Goal: Task Accomplishment & Management: Use online tool/utility

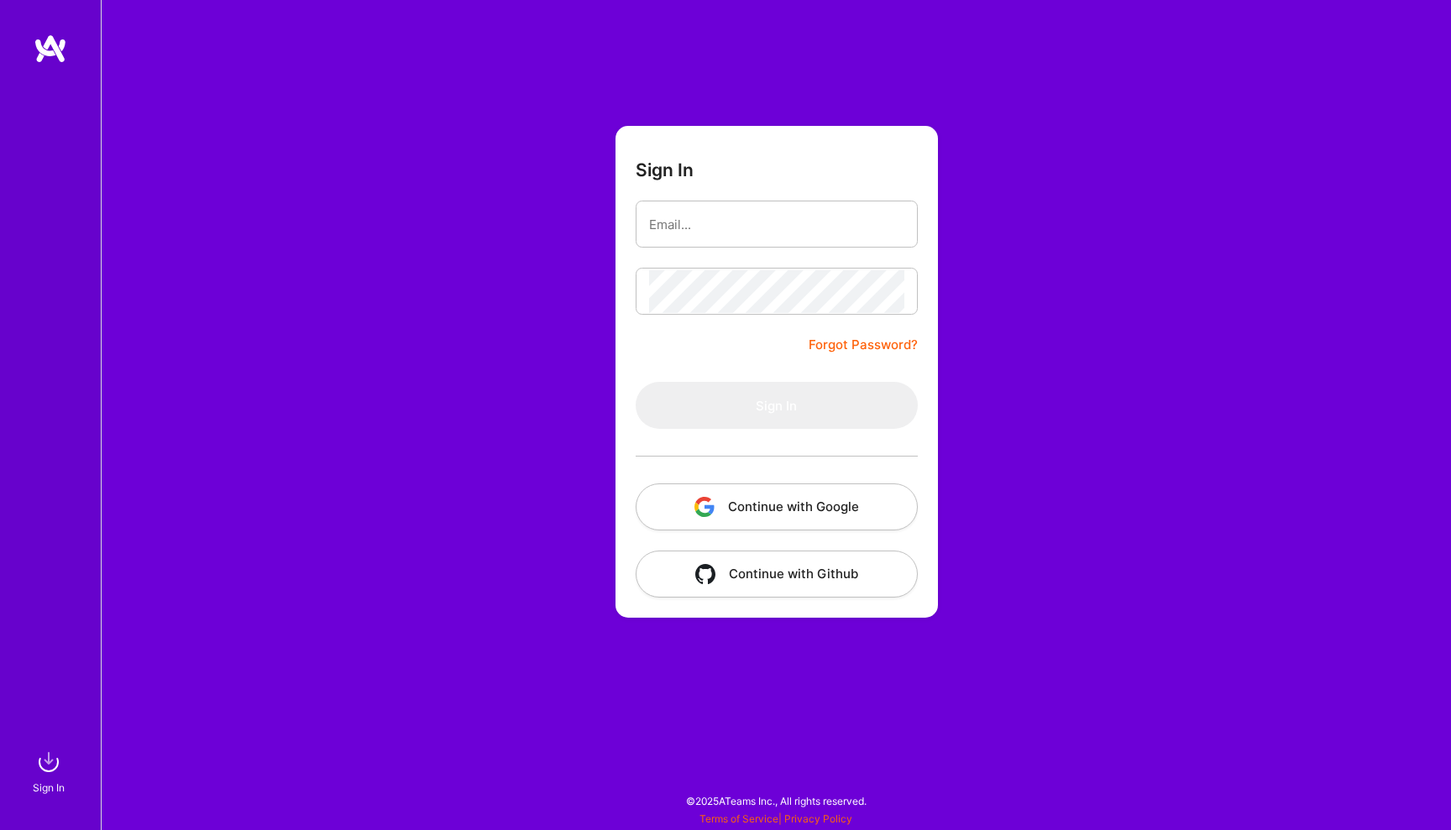
click at [724, 521] on button "Continue with Google" at bounding box center [777, 507] width 282 height 47
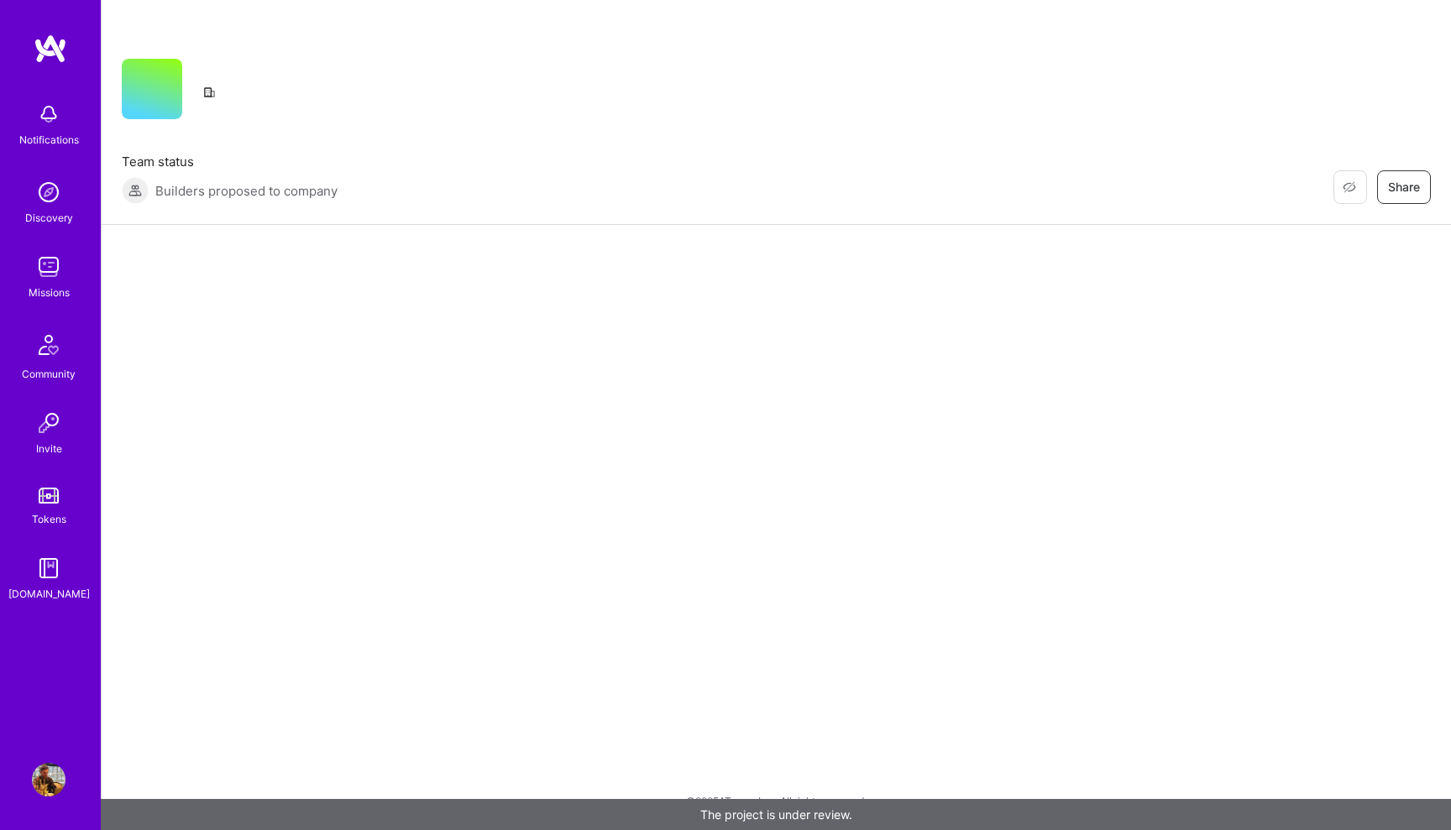
click at [61, 197] on img at bounding box center [49, 192] width 34 height 34
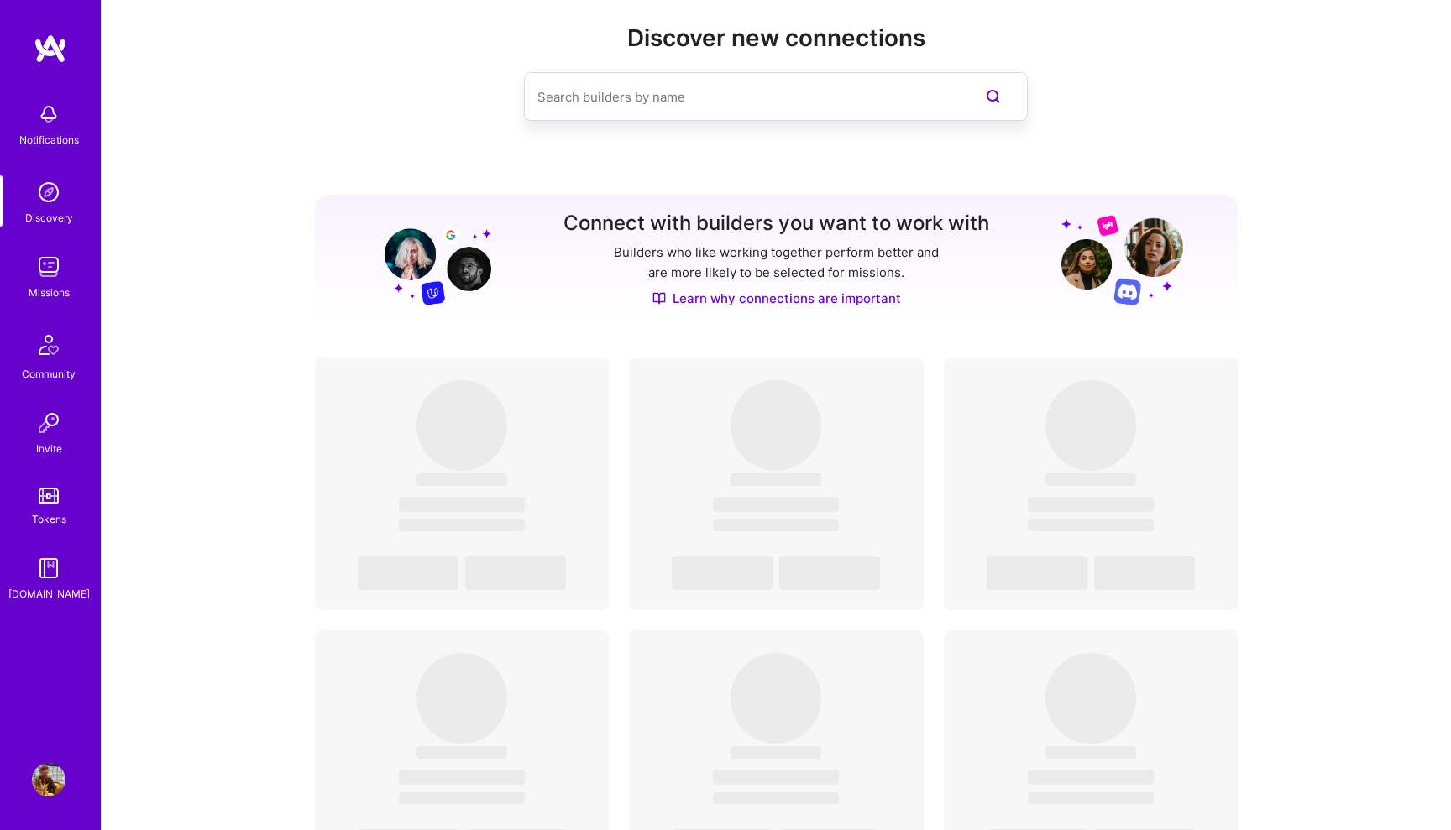
scroll to position [32, 0]
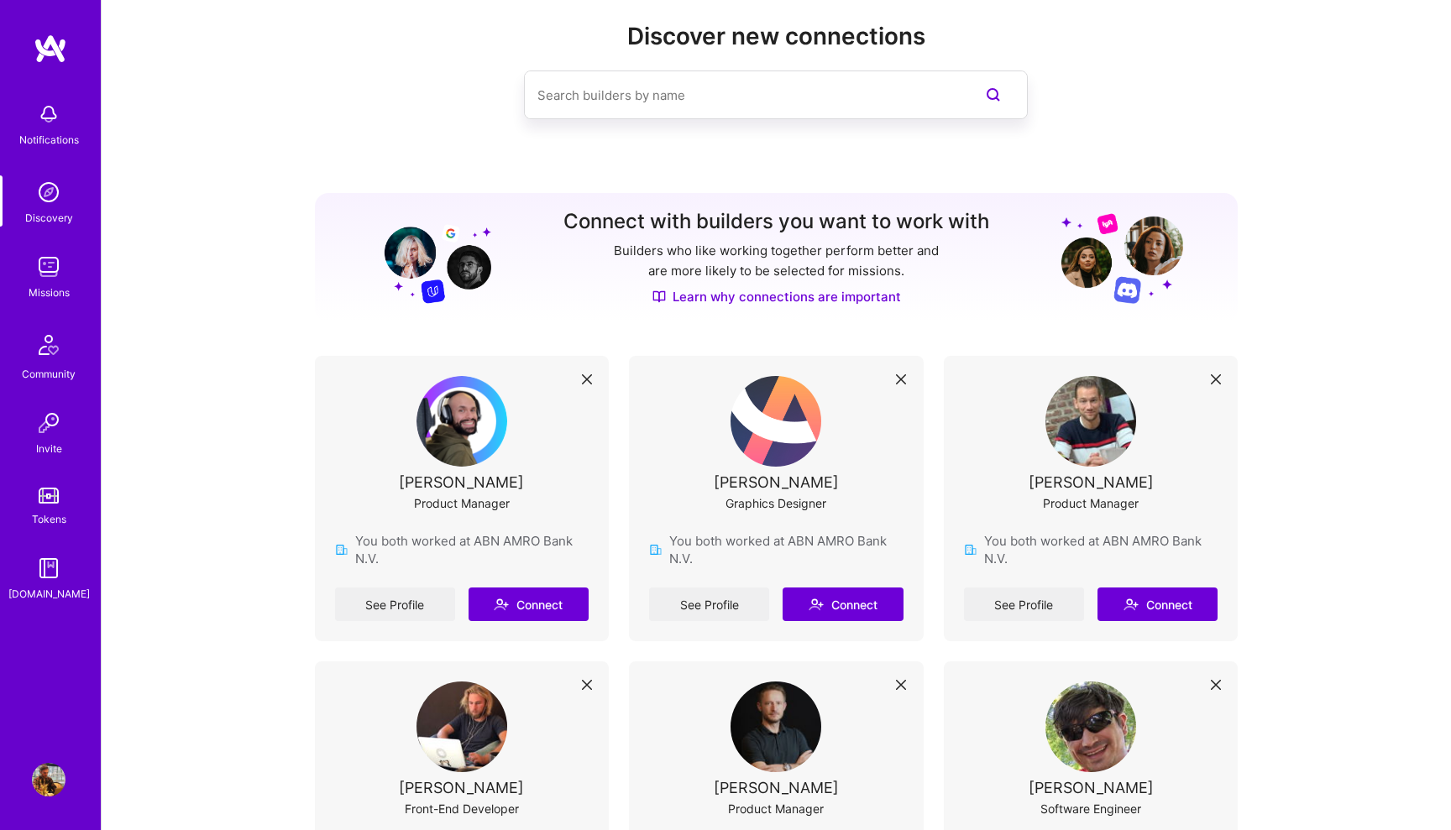
click at [39, 271] on img at bounding box center [49, 267] width 34 height 34
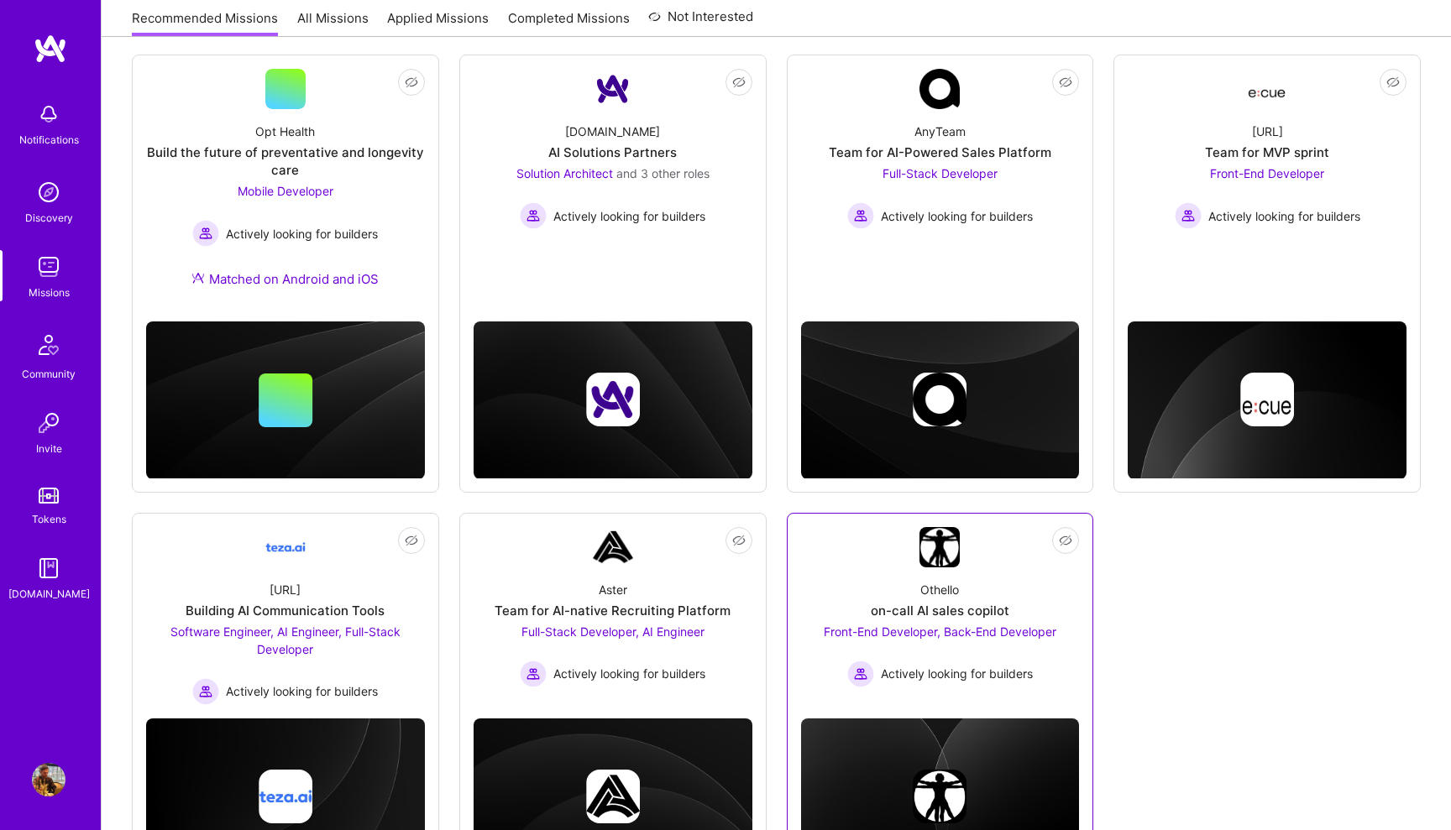
scroll to position [194, 0]
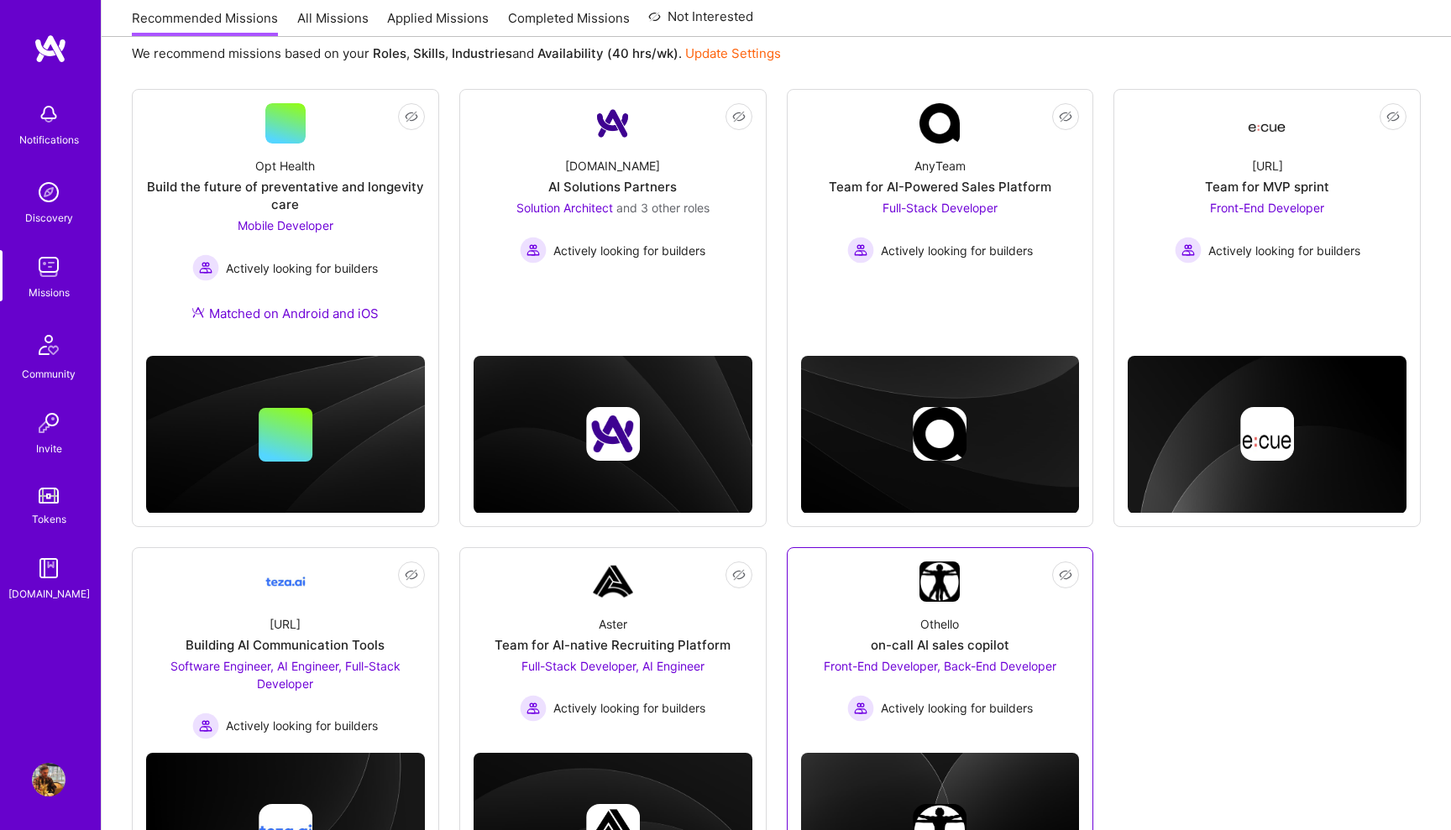
click at [893, 563] on link "Not Interested Othello on-call AI sales copilot Front-End Developer, Back-End D…" at bounding box center [940, 645] width 279 height 167
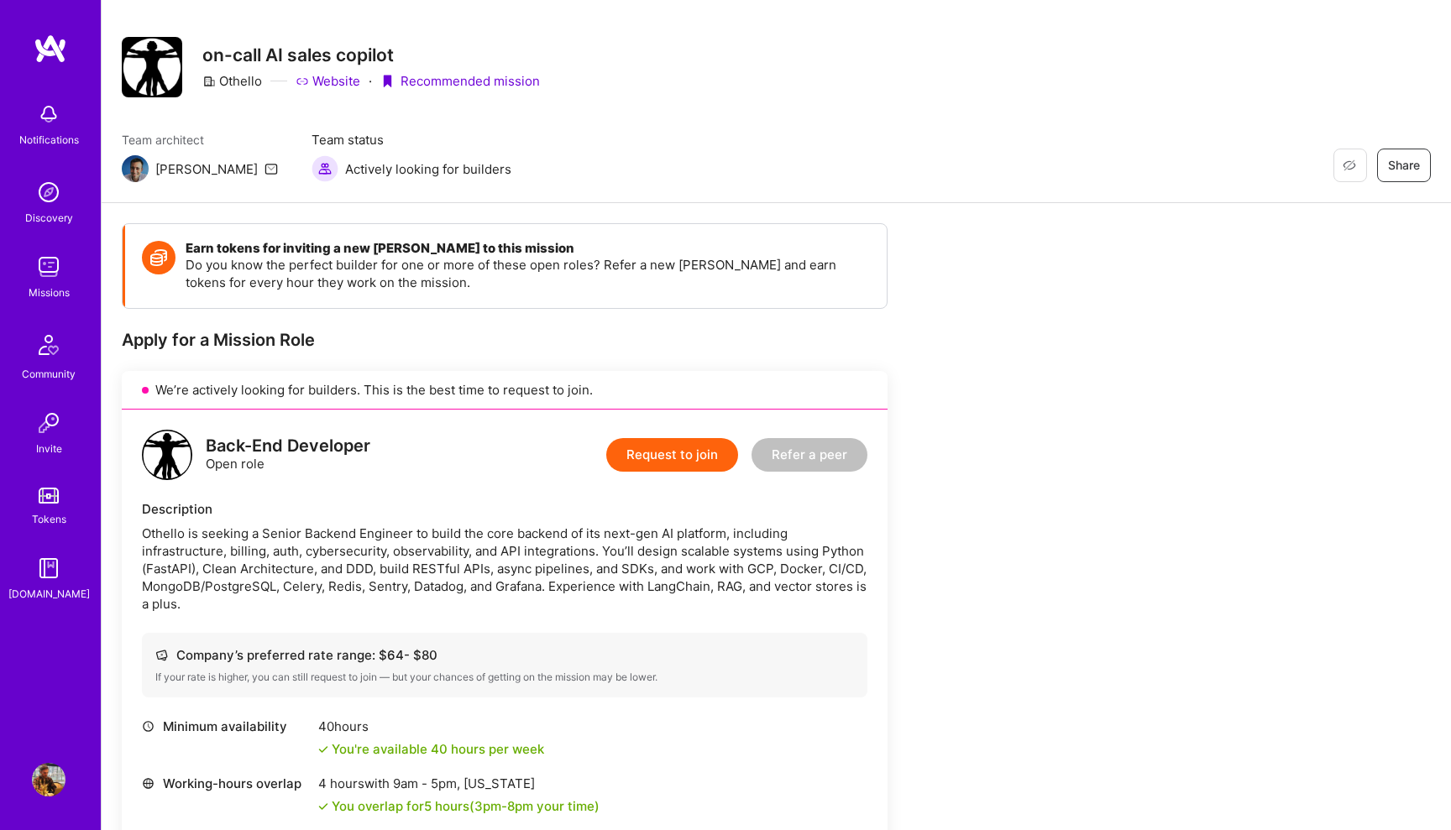
scroll to position [25, 0]
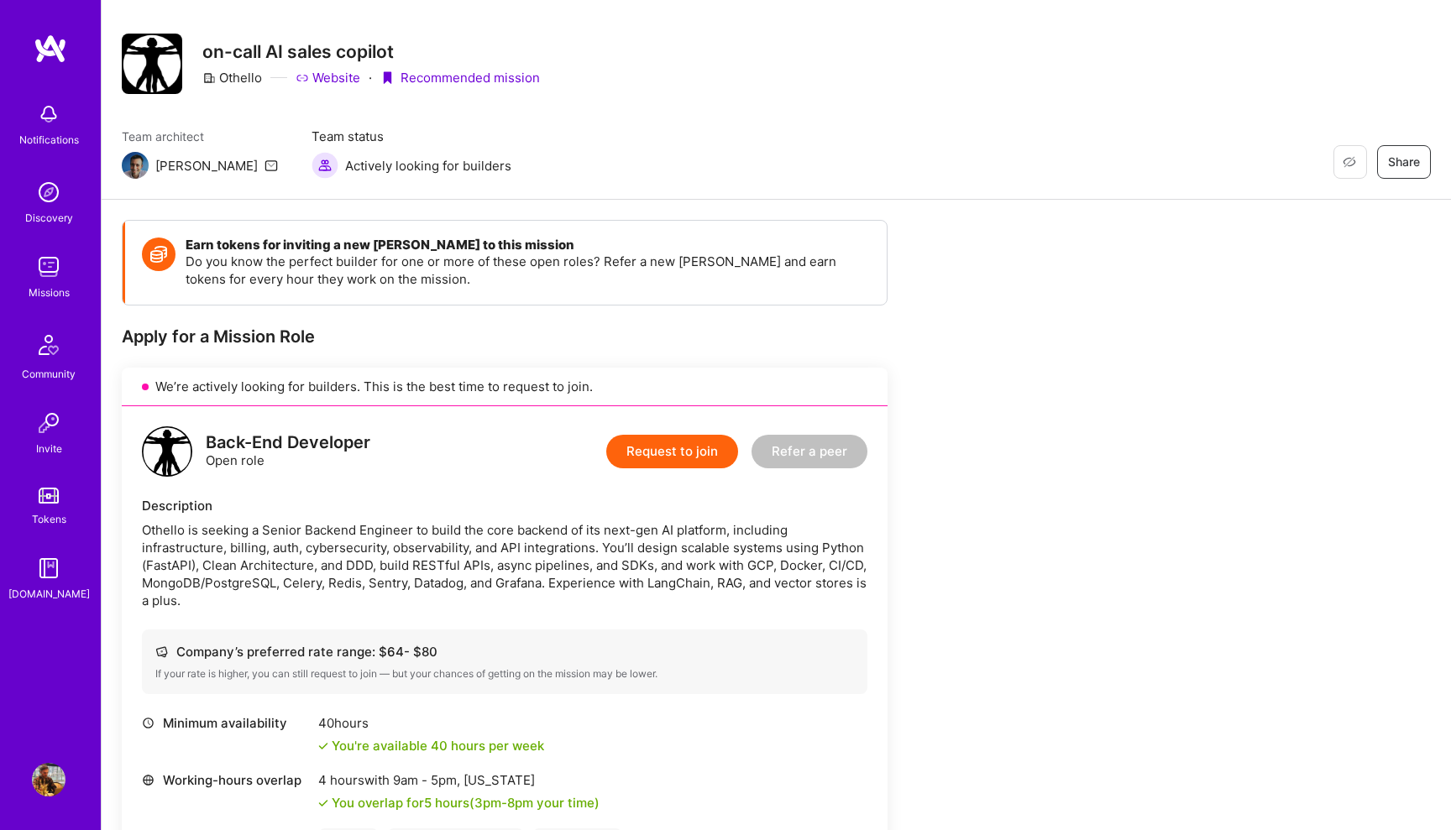
click at [401, 546] on div "Othello is seeking a Senior Backend Engineer to build the core backend of its n…" at bounding box center [505, 565] width 726 height 88
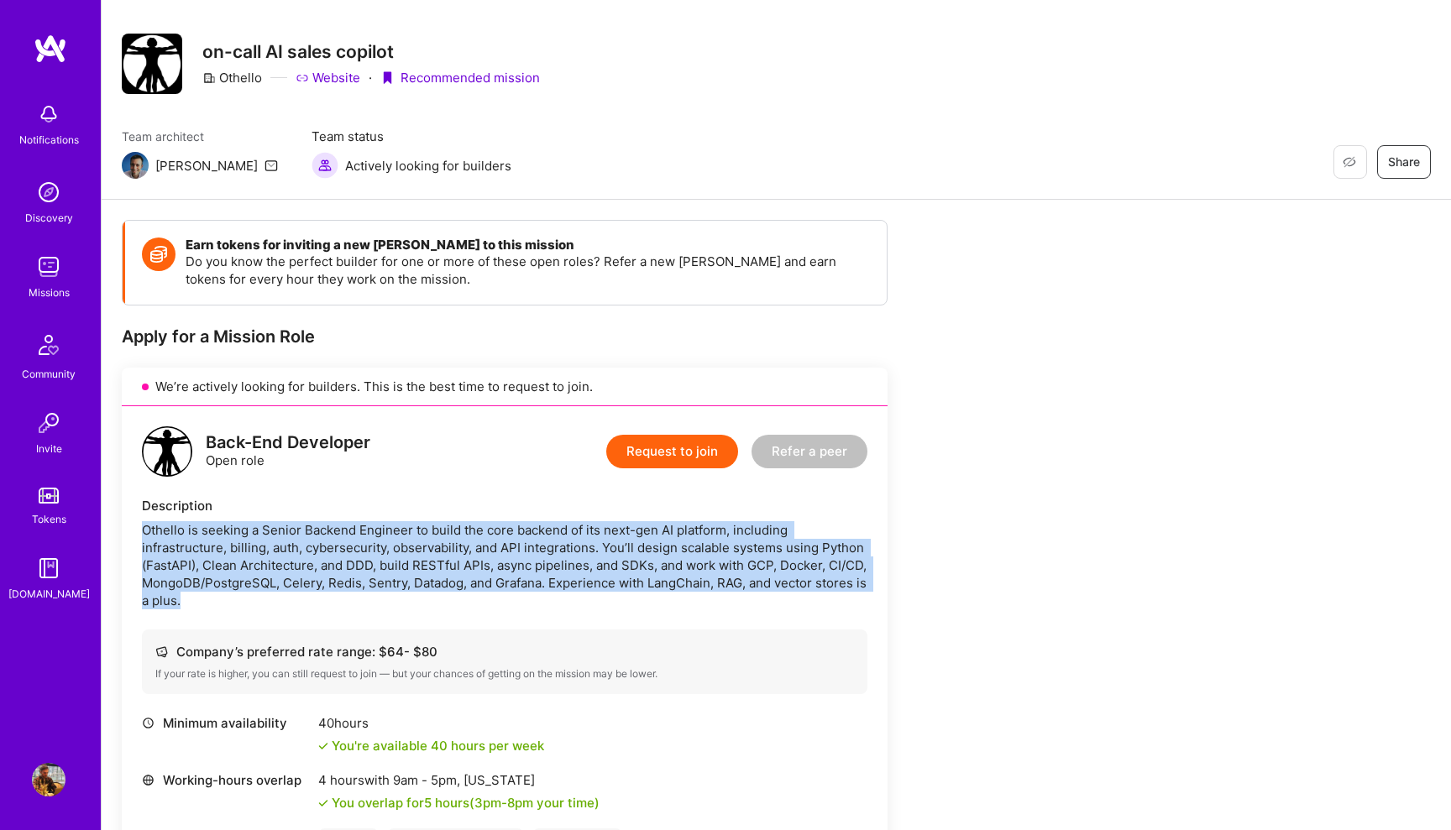
click at [401, 546] on div "Othello is seeking a Senior Backend Engineer to build the core backend of its n…" at bounding box center [505, 565] width 726 height 88
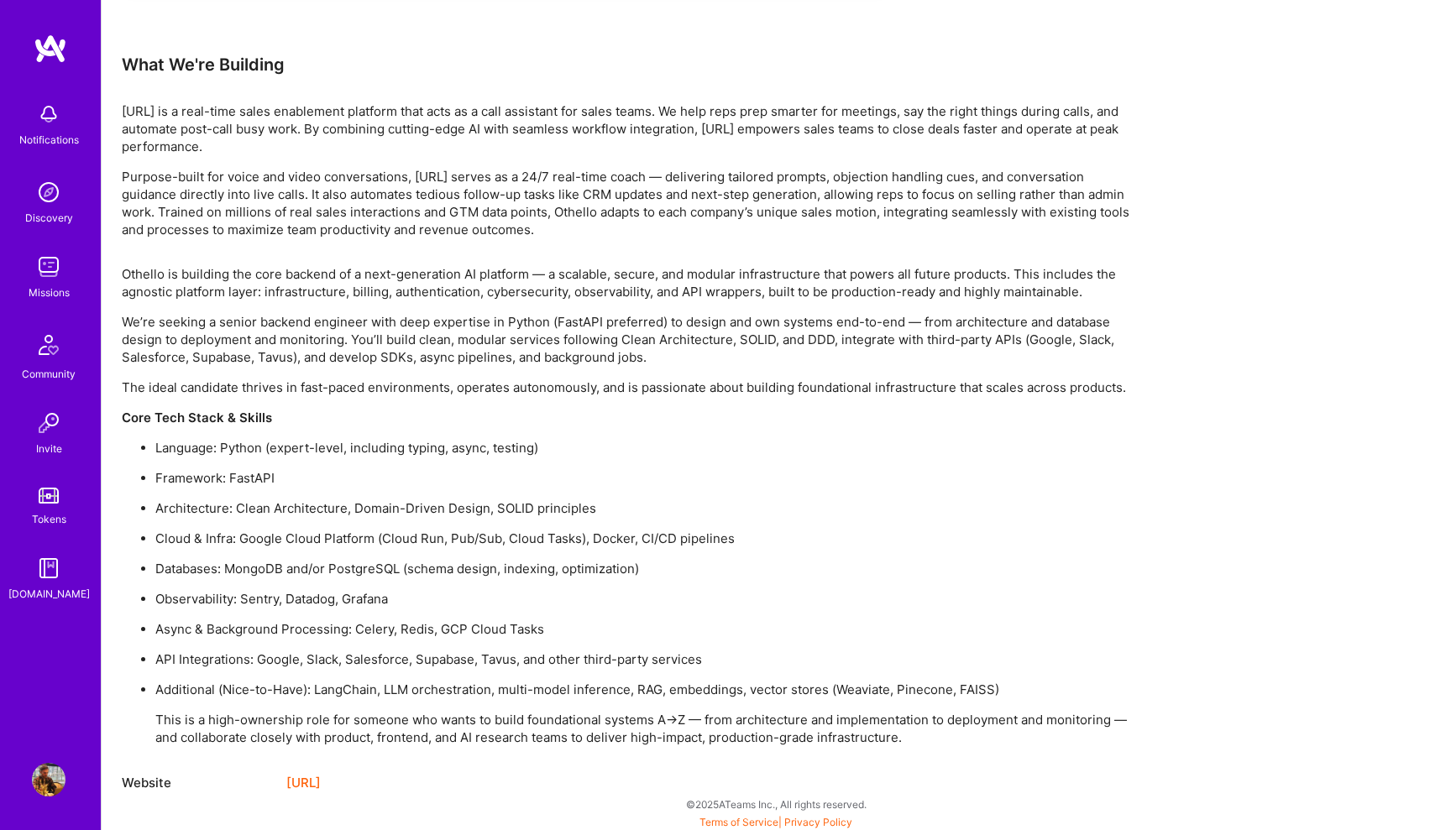
scroll to position [1532, 0]
